Goal: Task Accomplishment & Management: Manage account settings

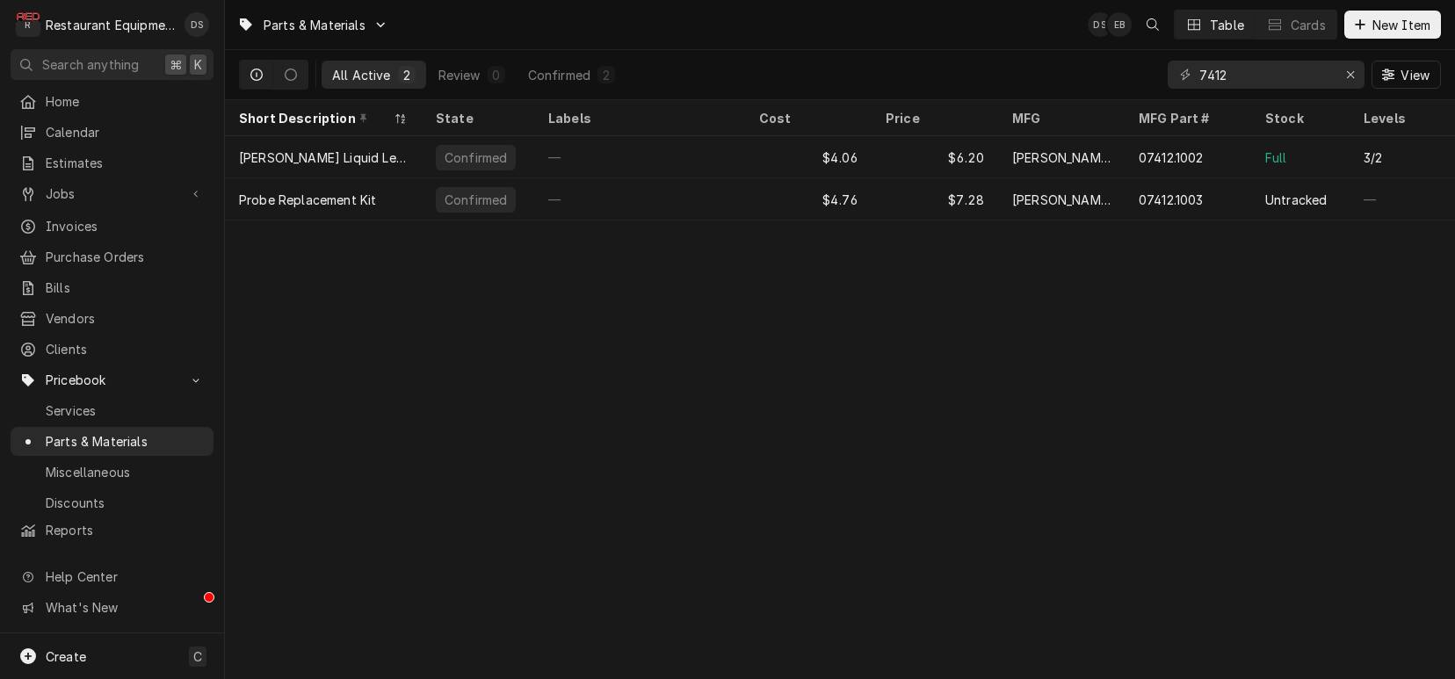
click at [1157, 76] on div "All Active 2 Review 0 Confirmed 2 7412 View" at bounding box center [840, 74] width 1202 height 49
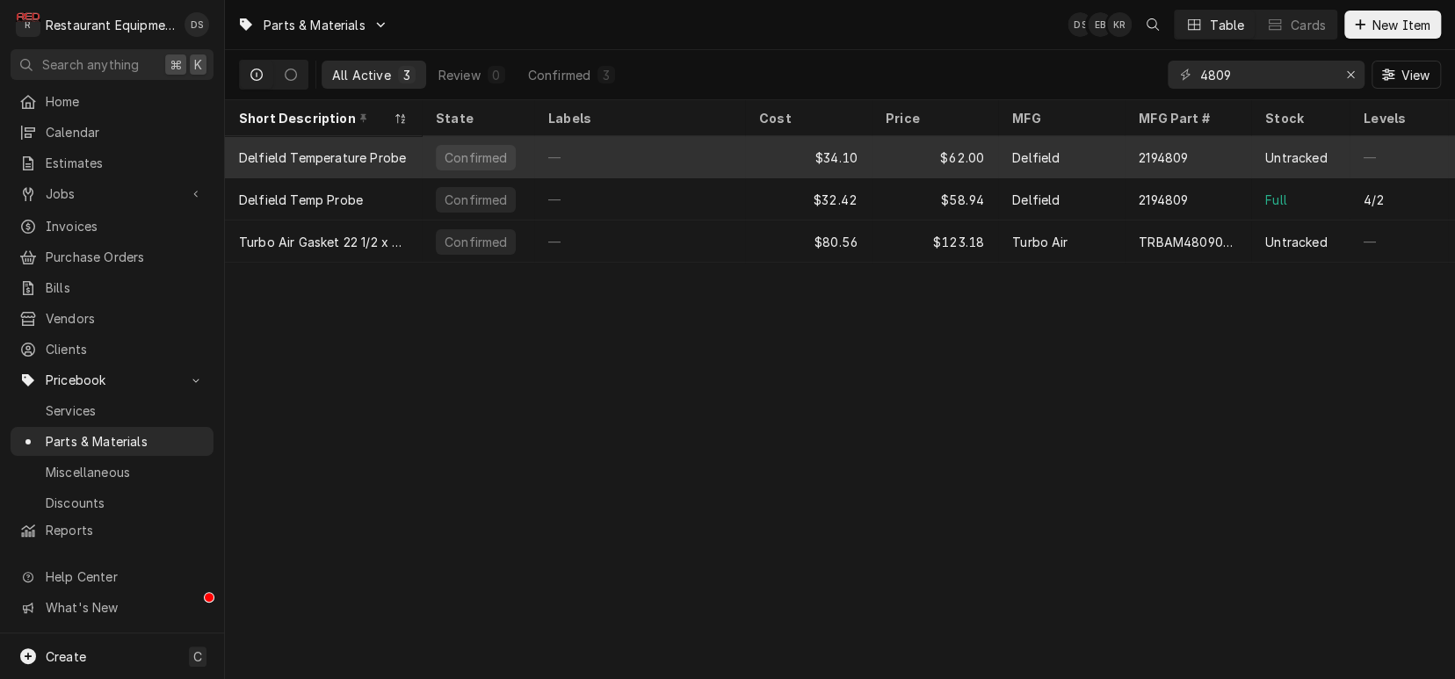
type input "4809"
click at [889, 156] on div "$62.00" at bounding box center [935, 157] width 127 height 42
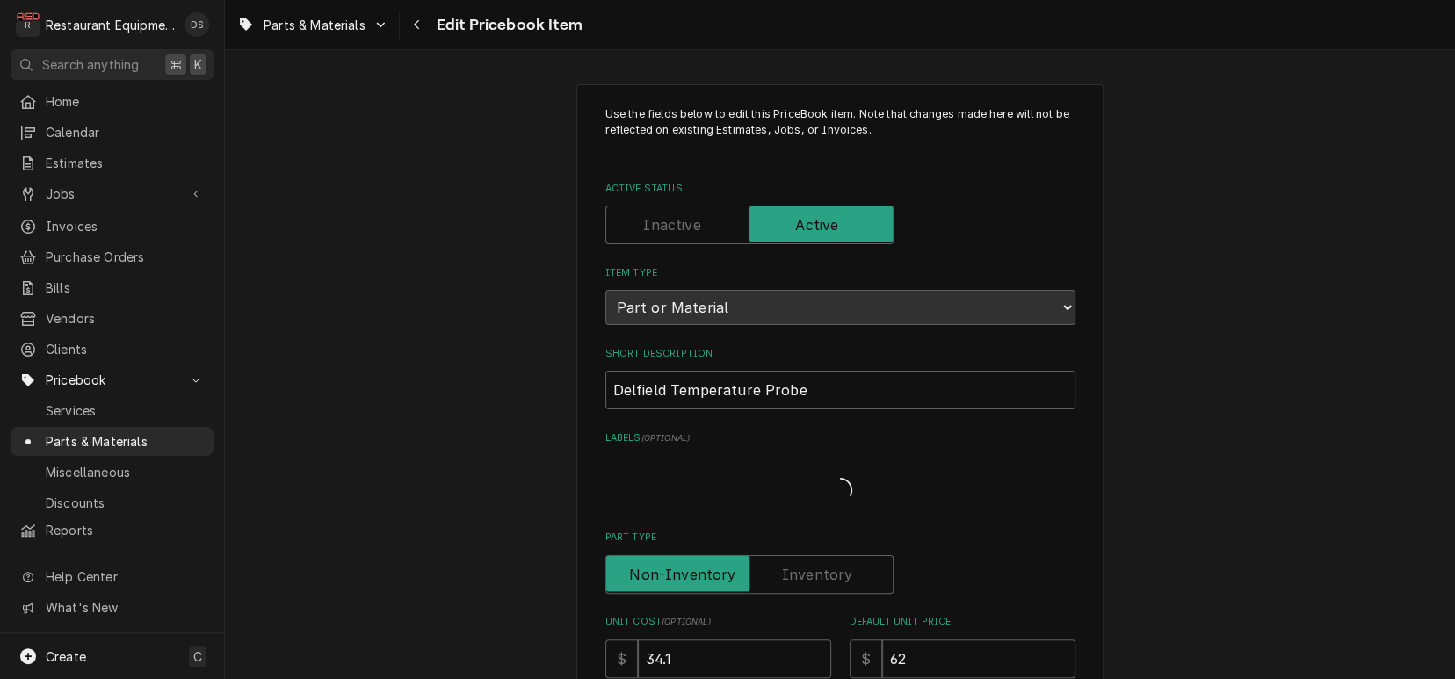
type textarea "x"
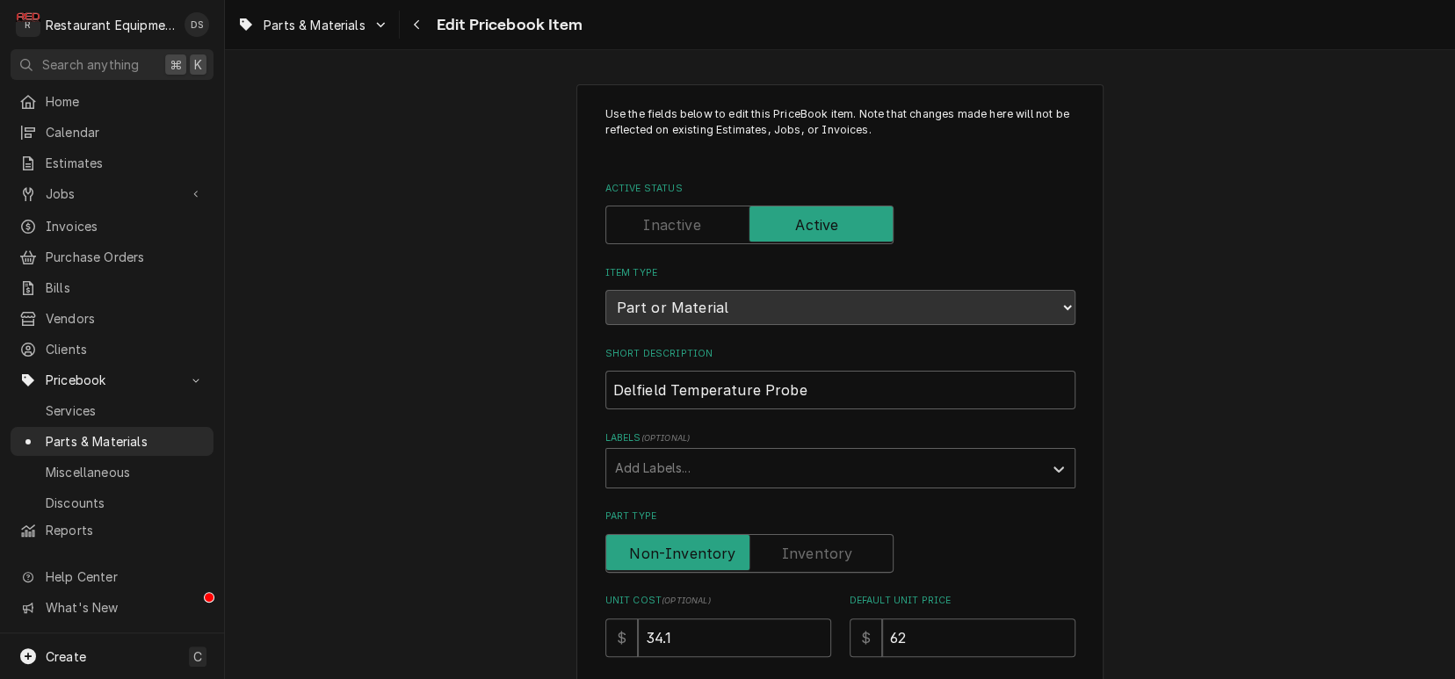
click at [712, 230] on input "Active Status" at bounding box center [749, 225] width 272 height 39
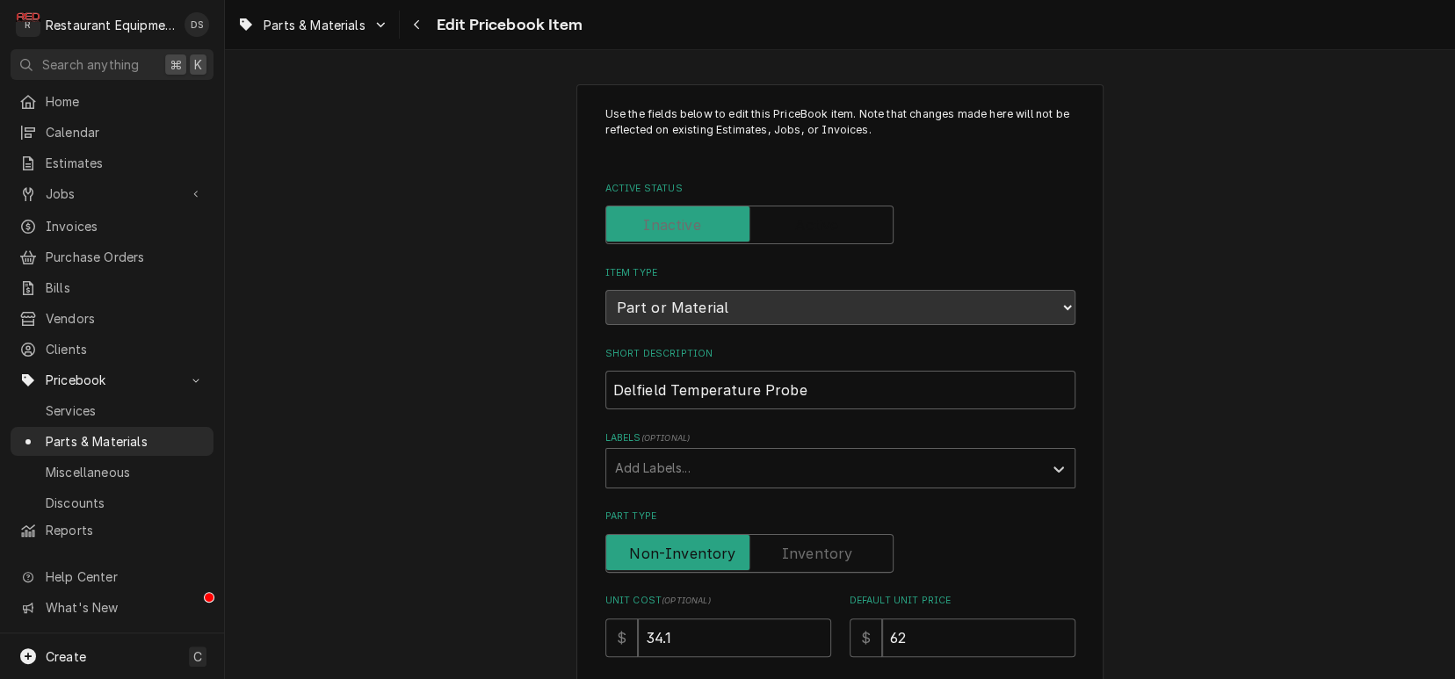
checkbox input "false"
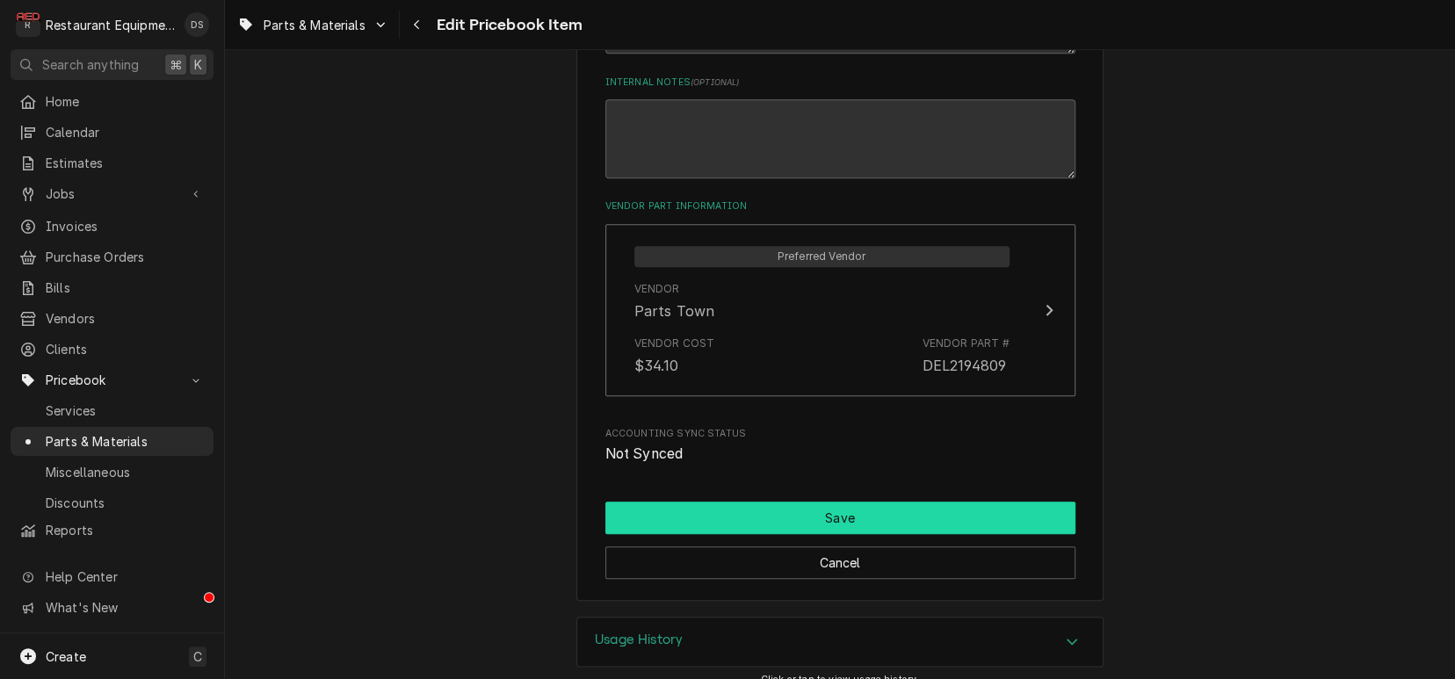
click at [836, 502] on button "Save" at bounding box center [841, 518] width 470 height 33
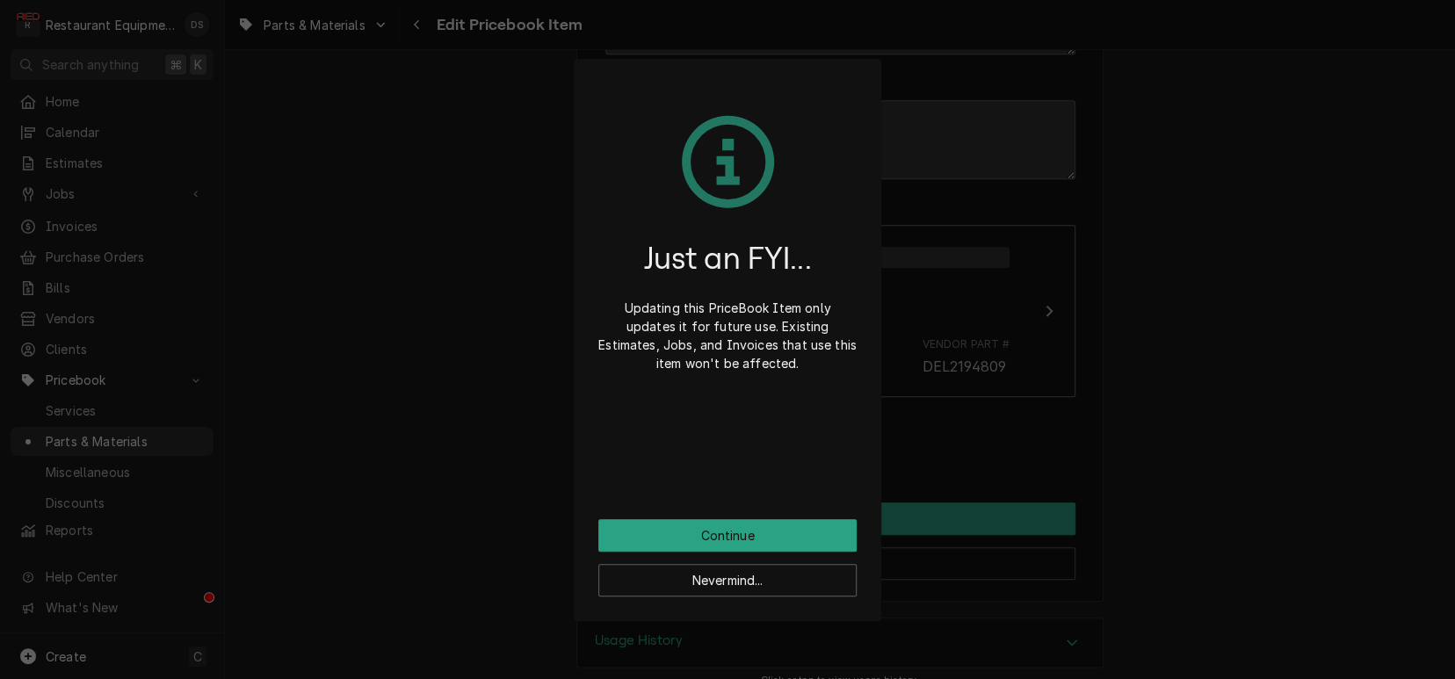
click at [816, 552] on div "Nevermind..." at bounding box center [728, 574] width 258 height 45
click at [763, 528] on button "Continue" at bounding box center [728, 535] width 258 height 33
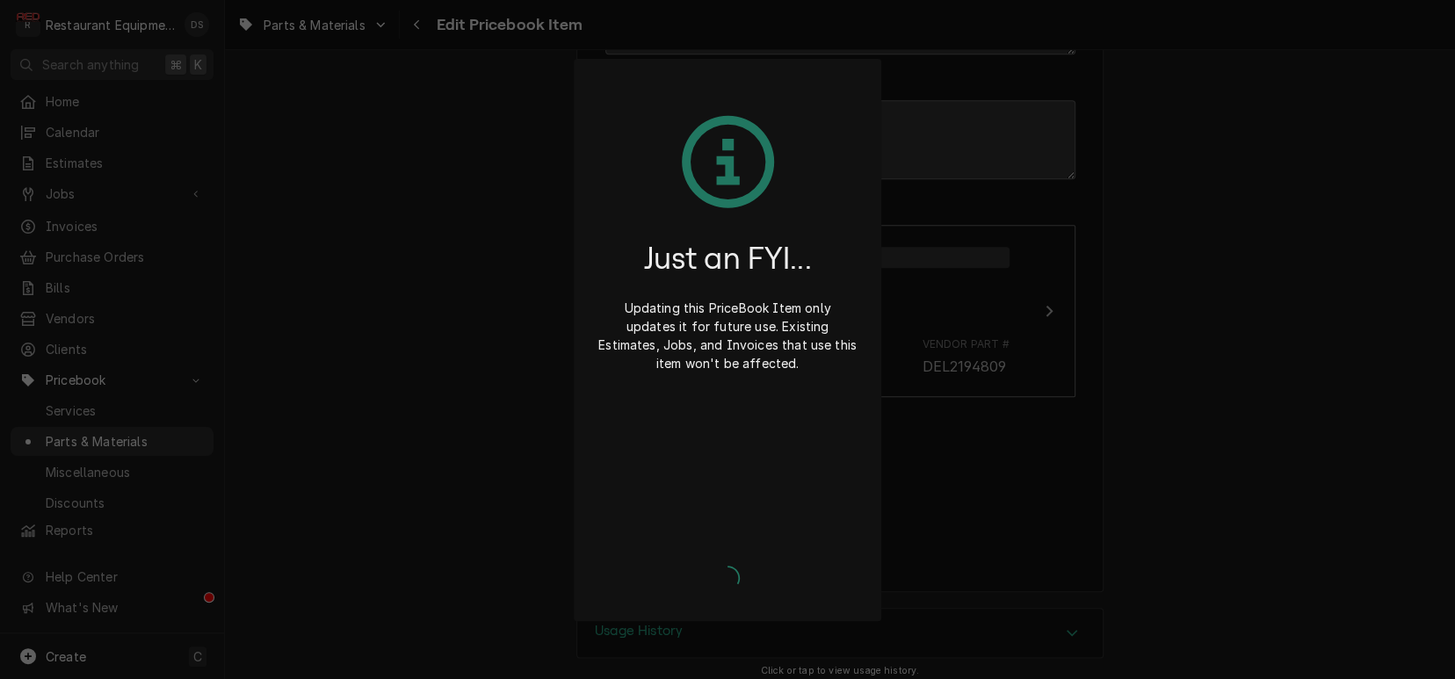
type textarea "x"
